Goal: Task Accomplishment & Management: Manage account settings

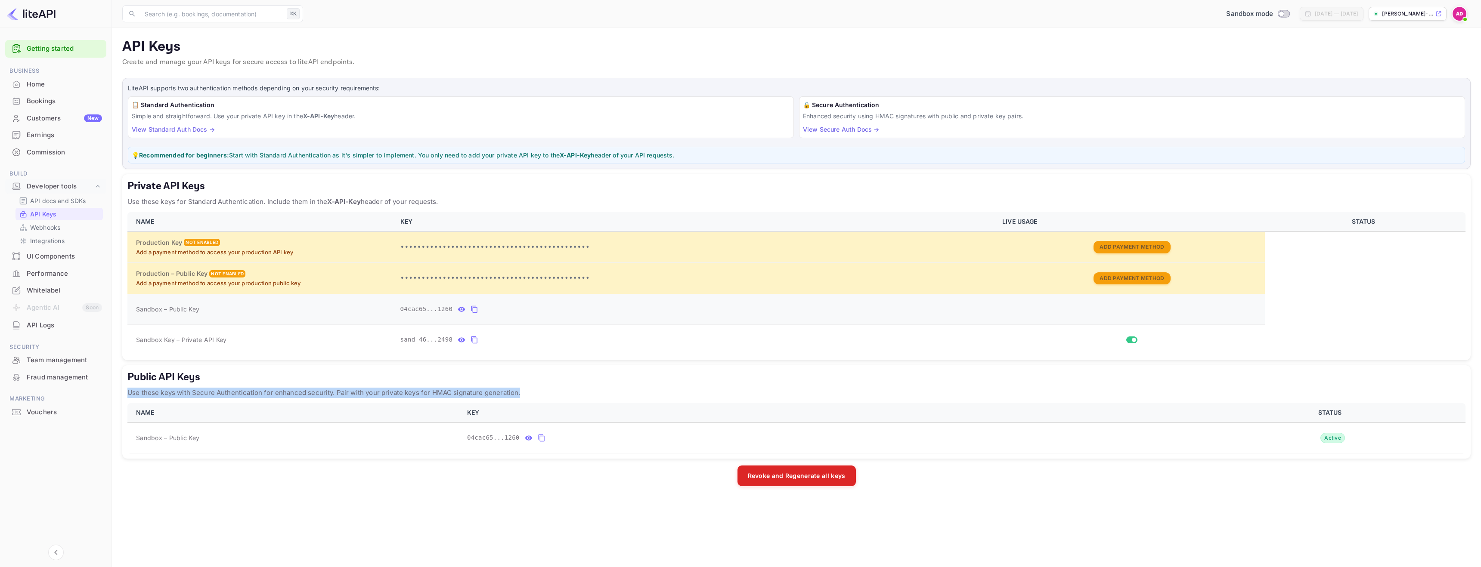
click at [475, 314] on icon "private api keys table" at bounding box center [474, 309] width 8 height 10
click at [475, 339] on icon "private api keys table" at bounding box center [474, 340] width 8 height 10
click at [465, 341] on button "private api keys table" at bounding box center [461, 340] width 11 height 14
click at [576, 340] on icon "private api keys table" at bounding box center [575, 340] width 8 height 10
click at [70, 202] on p "API docs and SDKs" at bounding box center [58, 200] width 56 height 9
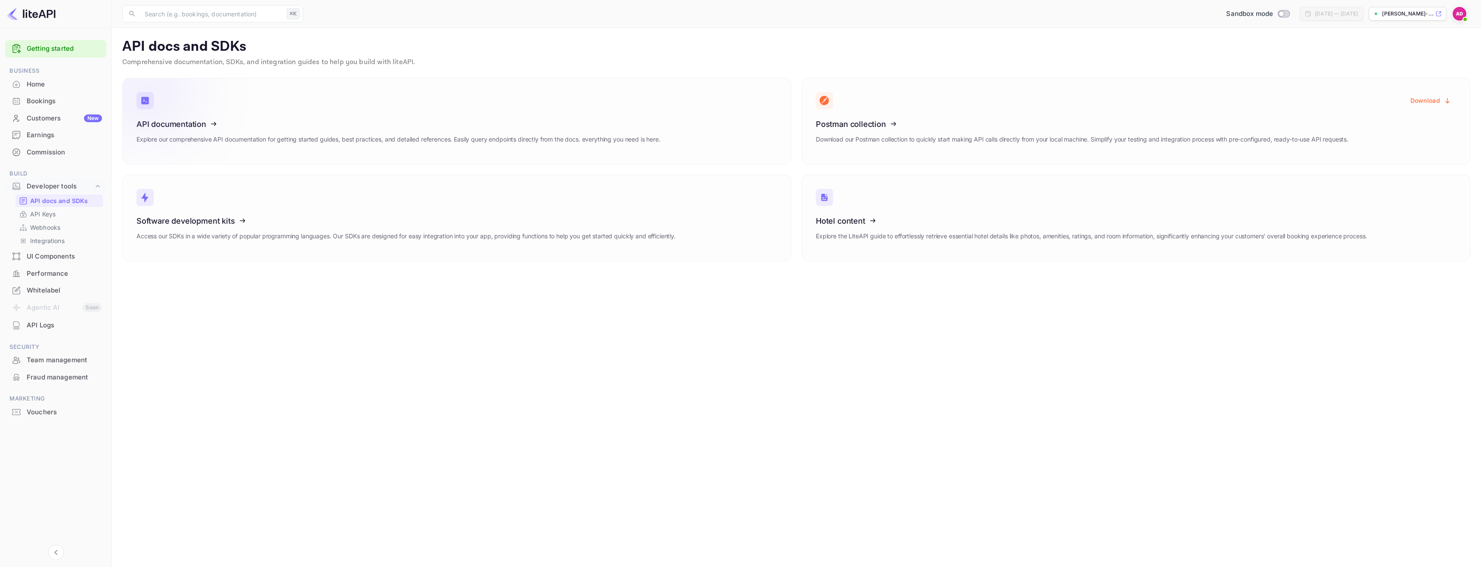
click at [204, 141] on icon at bounding box center [190, 122] width 134 height 89
click at [49, 216] on p "API Keys" at bounding box center [42, 214] width 25 height 9
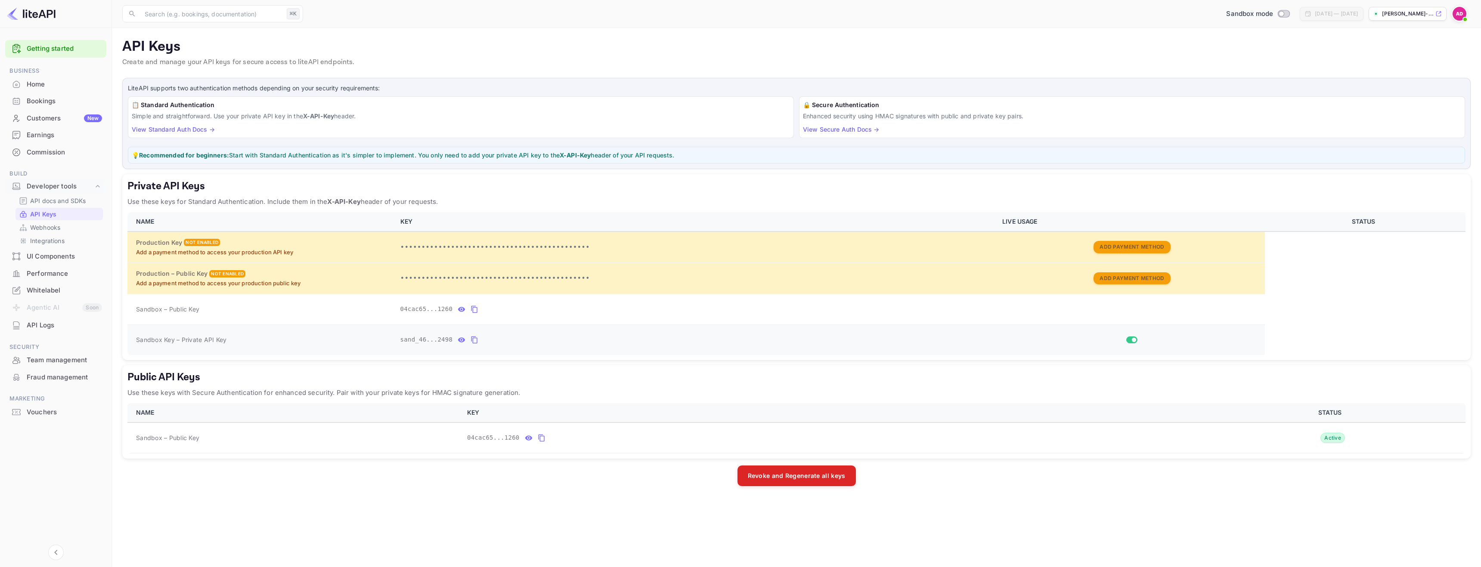
click at [476, 338] on icon "private api keys table" at bounding box center [474, 340] width 6 height 7
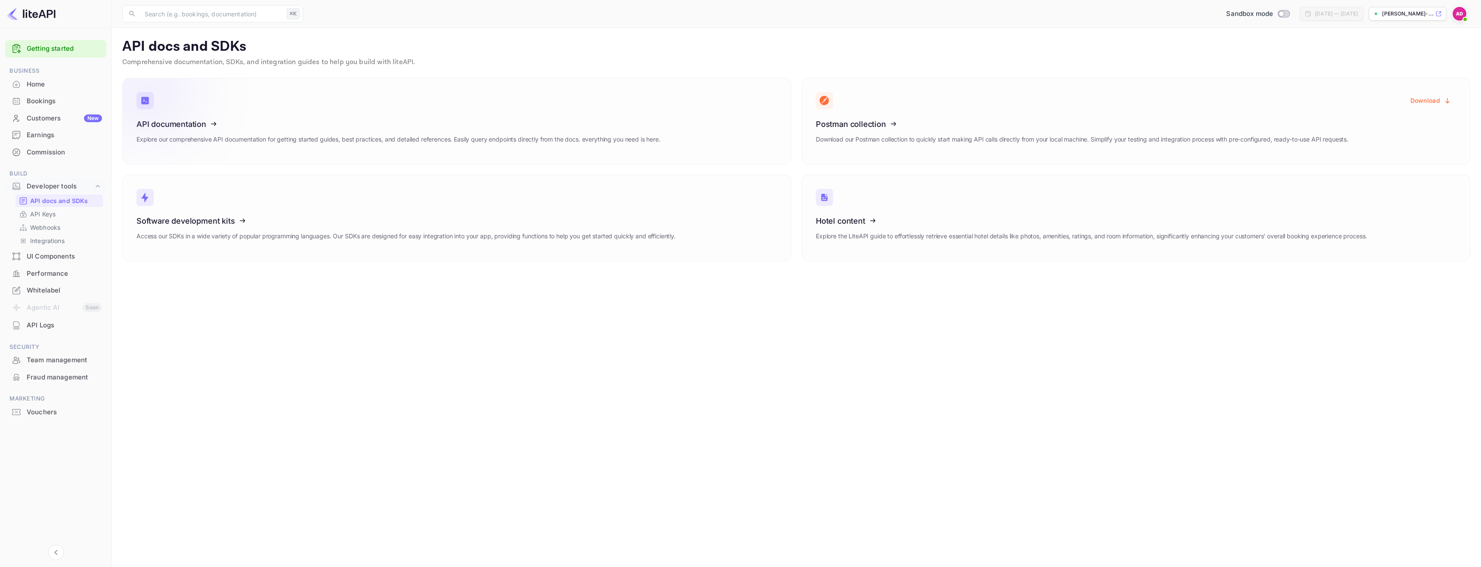
click at [205, 126] on icon at bounding box center [190, 122] width 134 height 89
